Goal: Task Accomplishment & Management: Use online tool/utility

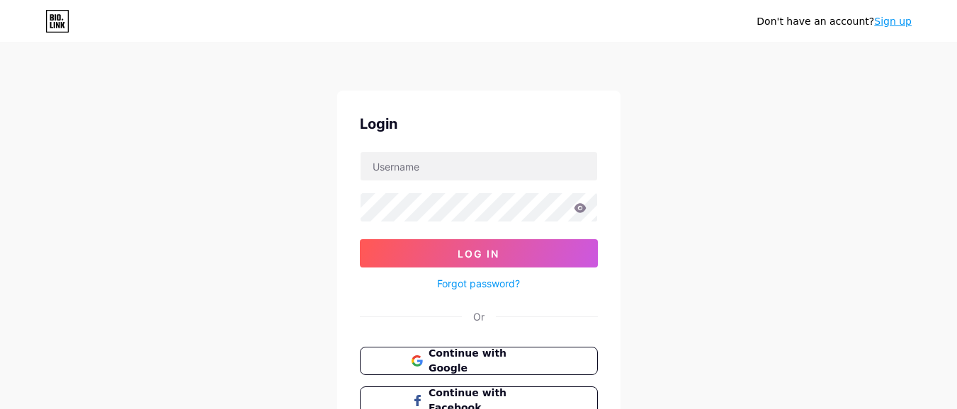
click at [402, 346] on div "Login Log In Forgot password? Or Continue with Google Continue with Facebook Co…" at bounding box center [478, 284] width 283 height 387
click at [404, 350] on button "Continue with Google" at bounding box center [479, 361] width 242 height 29
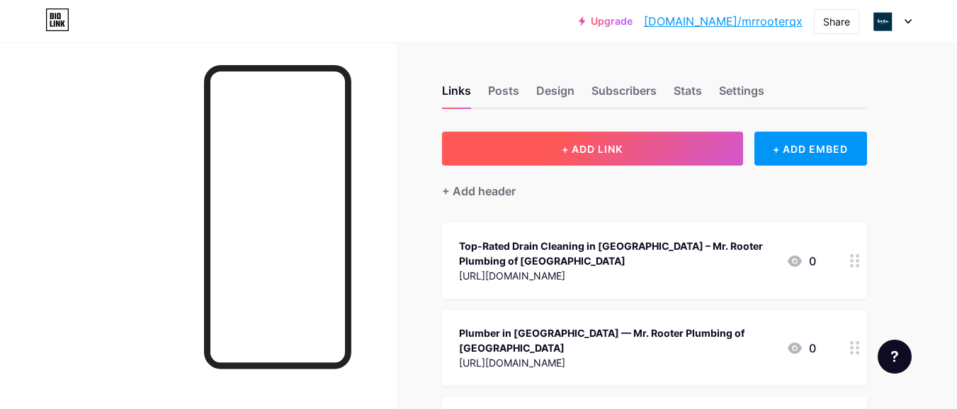
click at [633, 152] on button "+ ADD LINK" at bounding box center [592, 149] width 301 height 34
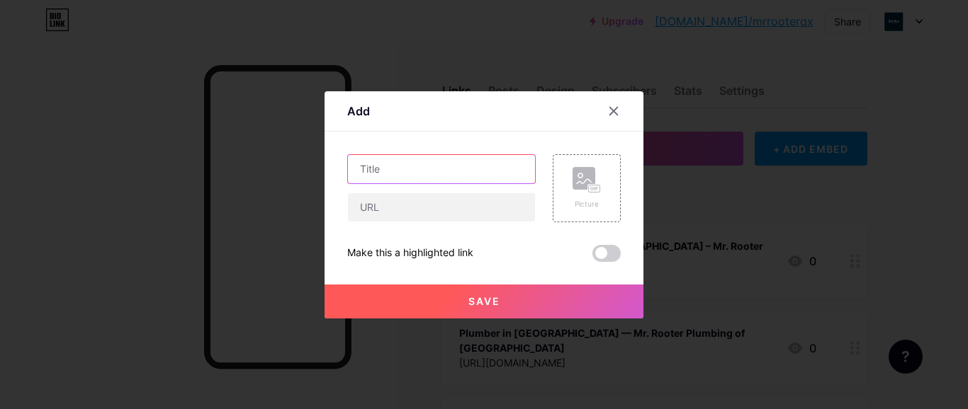
click at [437, 162] on input "text" at bounding box center [441, 169] width 187 height 28
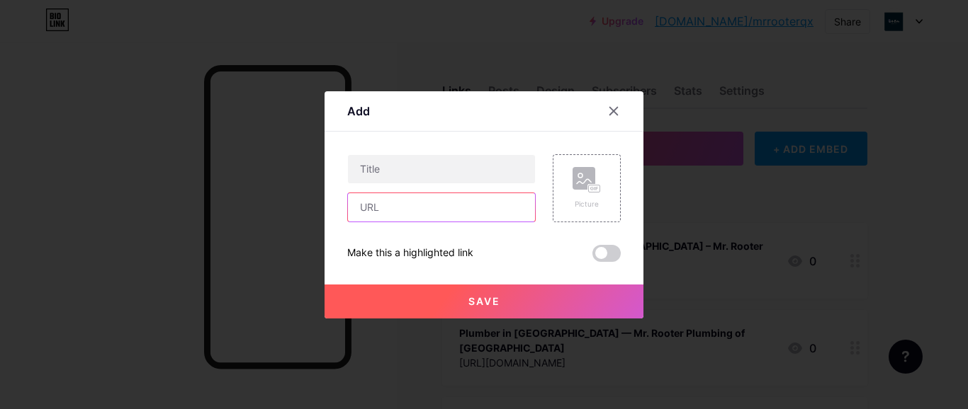
click at [378, 200] on input "text" at bounding box center [441, 207] width 187 height 28
paste input "https://medium.com/@mrrooterplumbingsarasota/why-is-drain-cleaning-in-sarasota-…"
type input "https://medium.com/@mrrooterplumbingsarasota/why-is-drain-cleaning-in-sarasota-…"
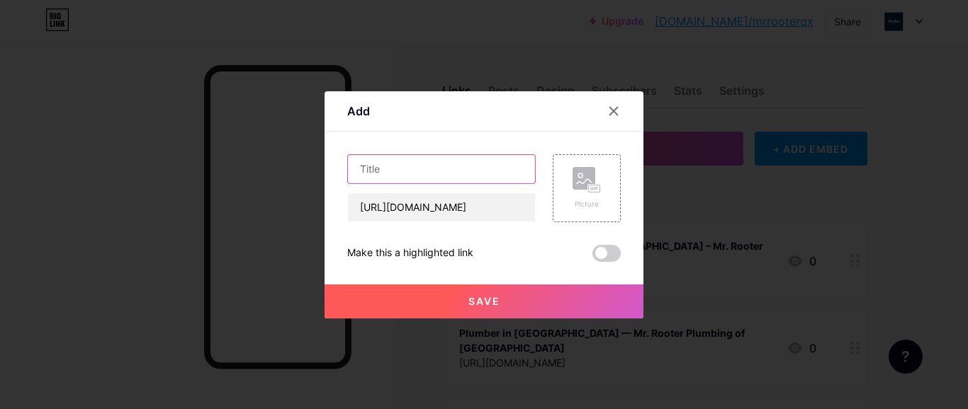
scroll to position [0, 0]
click at [385, 174] on input "text" at bounding box center [441, 169] width 187 height 28
paste input "Why Is Drain Cleaning in Sarasota Essential for a Healthy Home?"
type input "Why Is Drain Cleaning in Sarasota Essential for a Healthy Home?"
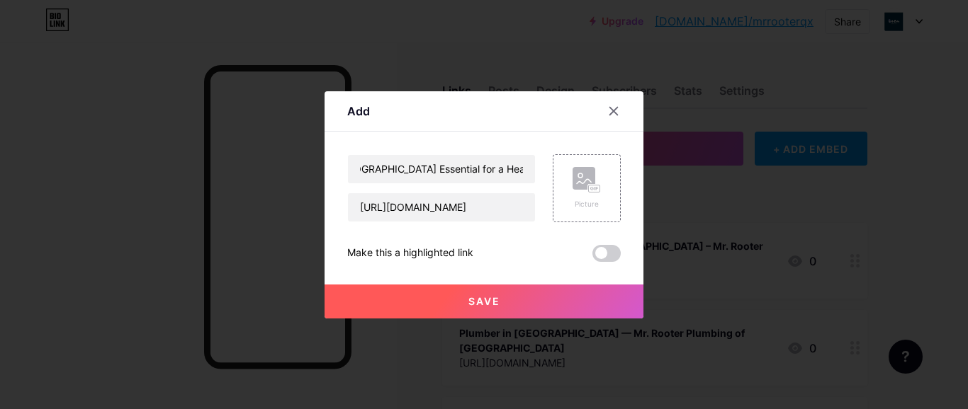
click at [472, 302] on span "Save" at bounding box center [484, 301] width 32 height 12
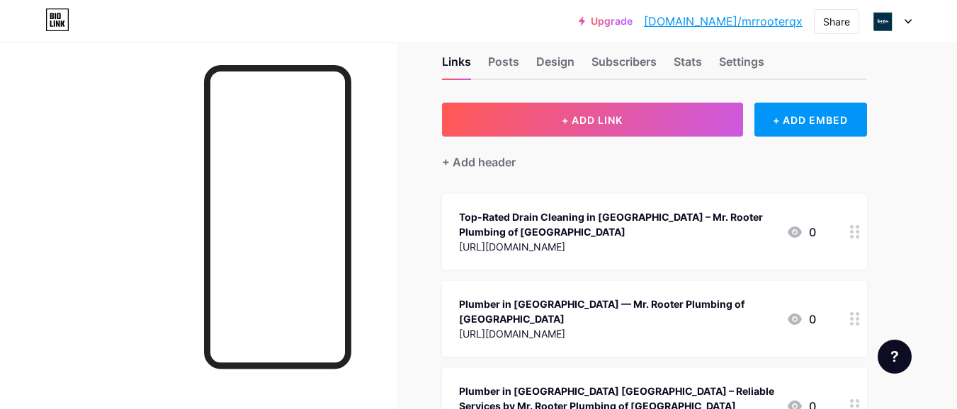
scroll to position [0, 0]
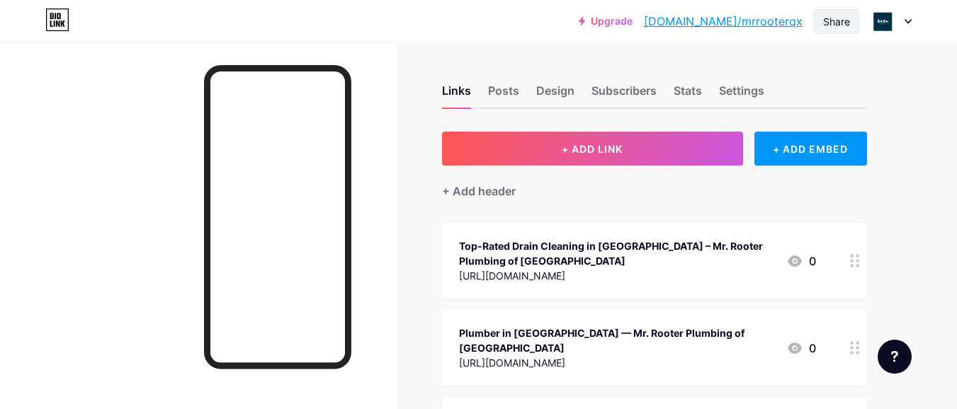
click at [831, 21] on div "Share" at bounding box center [836, 21] width 27 height 15
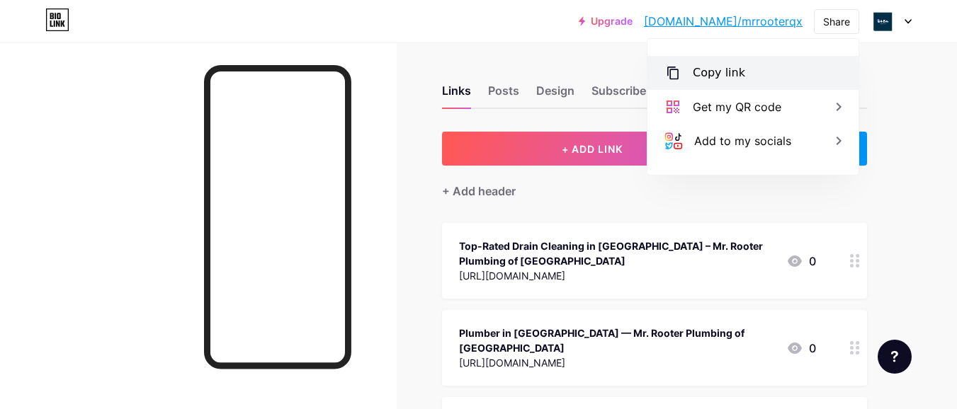
click at [711, 77] on div "Copy link" at bounding box center [719, 72] width 52 height 17
click at [698, 64] on div "Copy link" at bounding box center [719, 72] width 52 height 17
